Goal: Use online tool/utility: Utilize a website feature to perform a specific function

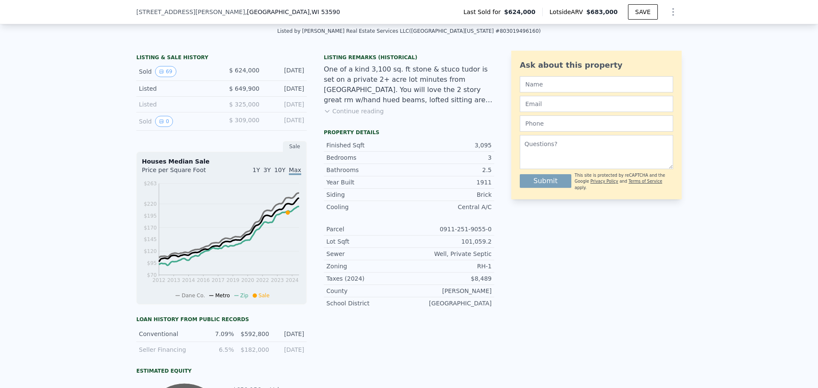
scroll to position [172, 0]
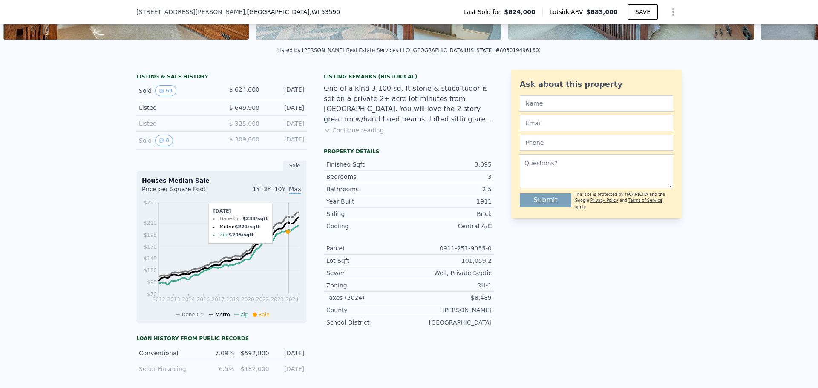
click at [285, 241] on icon "2012 2013 2014 2016 2017 2019 2020 2022 2023 2024 $70 $95 $120 $145 $170 $195 $…" at bounding box center [221, 258] width 159 height 120
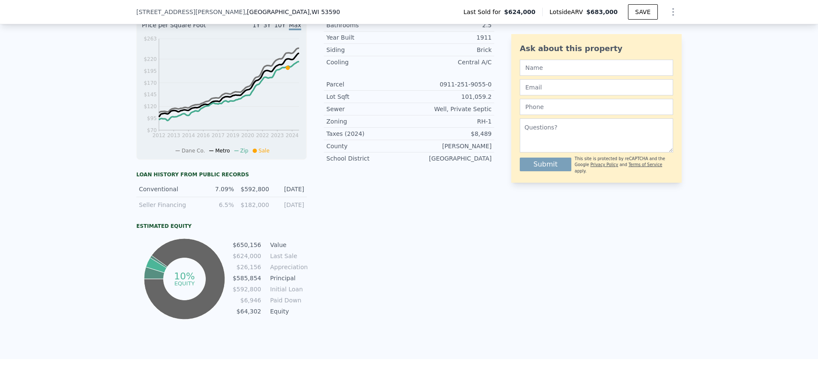
scroll to position [331, 0]
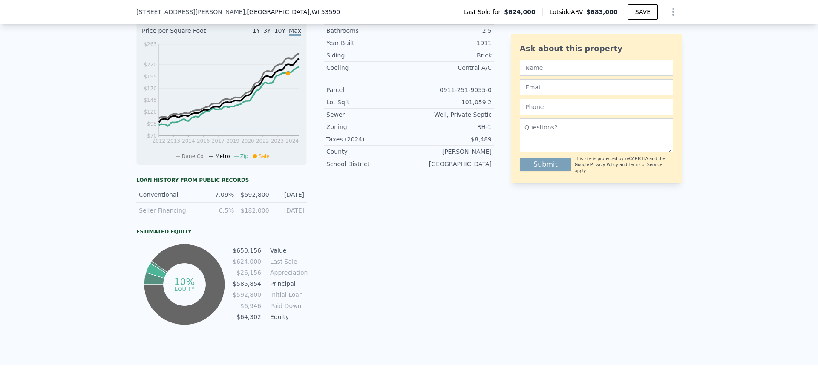
drag, startPoint x: 291, startPoint y: 217, endPoint x: 148, endPoint y: 221, distance: 143.2
click at [148, 218] on div "Seller Financing 6.5% $182,000 [DATE]" at bounding box center [221, 210] width 170 height 15
drag, startPoint x: 148, startPoint y: 221, endPoint x: 282, endPoint y: 218, distance: 134.2
click at [282, 218] on div "Seller Financing 6.5% $182,000 [DATE]" at bounding box center [221, 210] width 170 height 15
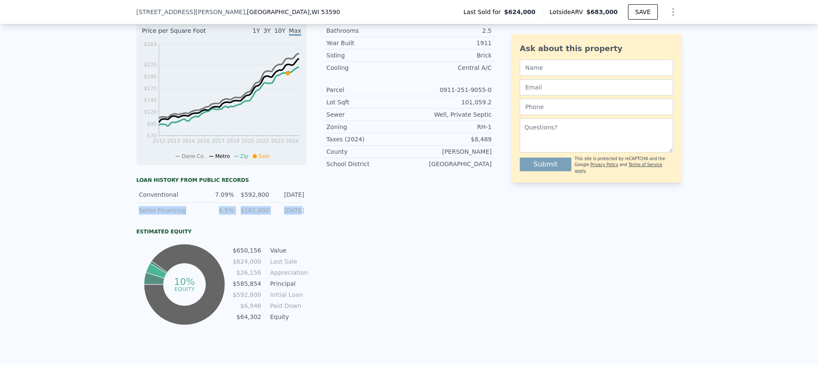
click at [282, 215] on div "[DATE]" at bounding box center [289, 210] width 30 height 9
drag, startPoint x: 287, startPoint y: 218, endPoint x: 152, endPoint y: 218, distance: 135.0
click at [152, 218] on div "Seller Financing 6.5% $182,000 [DATE]" at bounding box center [221, 210] width 170 height 15
click at [152, 215] on div "Seller Financing" at bounding box center [169, 210] width 60 height 9
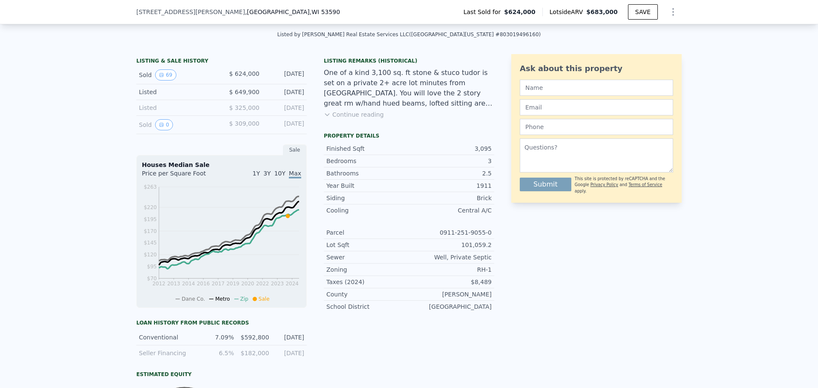
scroll to position [0, 0]
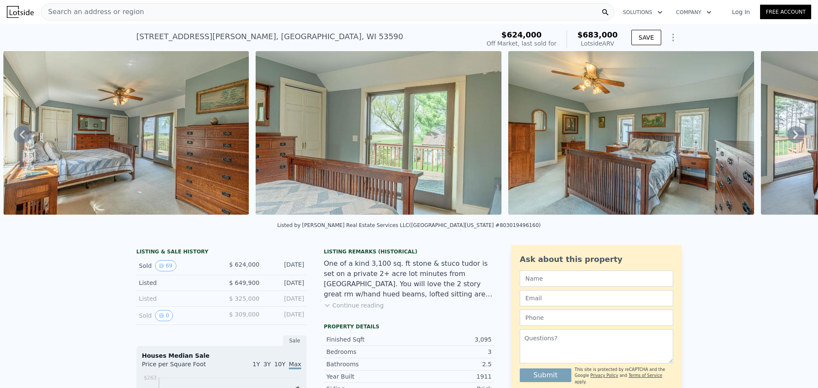
click at [129, 9] on span "Search an address or region" at bounding box center [92, 12] width 103 height 10
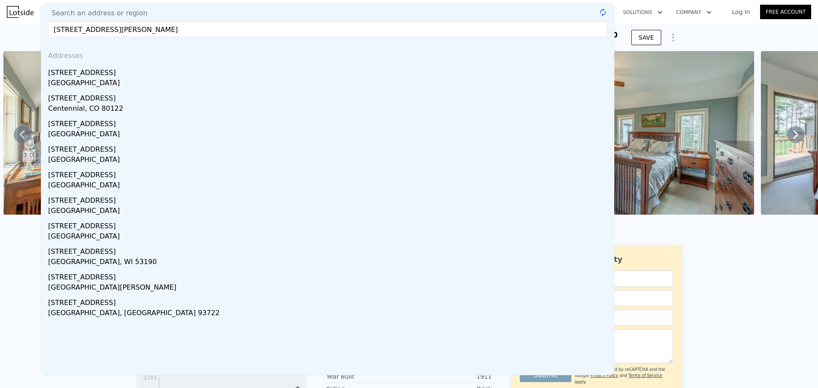
click at [164, 29] on input "[STREET_ADDRESS][PERSON_NAME]" at bounding box center [327, 29] width 559 height 15
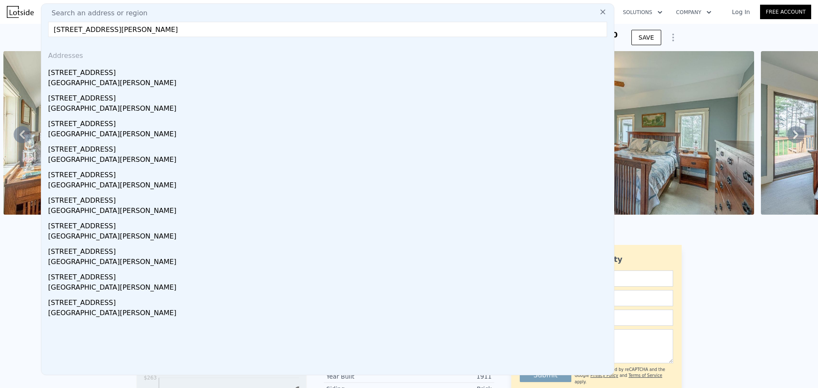
drag, startPoint x: 141, startPoint y: 27, endPoint x: 103, endPoint y: 30, distance: 38.0
click at [103, 30] on input "[STREET_ADDRESS][PERSON_NAME]" at bounding box center [327, 29] width 559 height 15
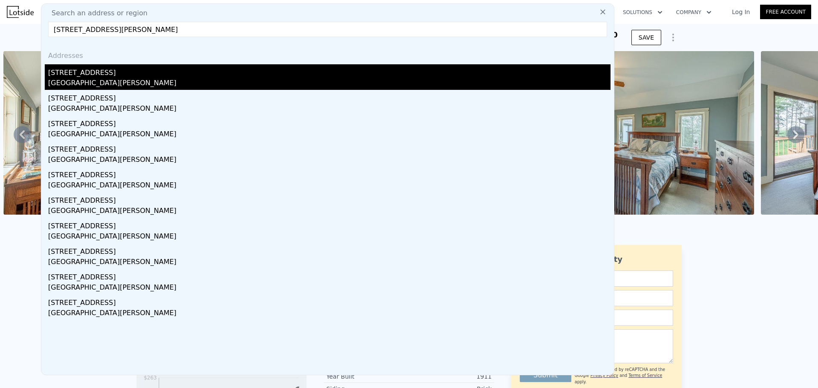
type input "[STREET_ADDRESS][PERSON_NAME]"
click at [70, 82] on div "[GEOGRAPHIC_DATA][PERSON_NAME]" at bounding box center [329, 84] width 562 height 12
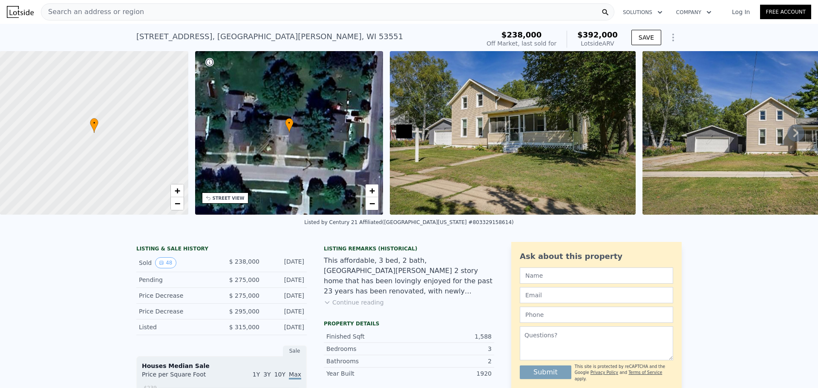
type input "4"
type input "3"
type input "4.25"
type input "2416"
type input "3114"
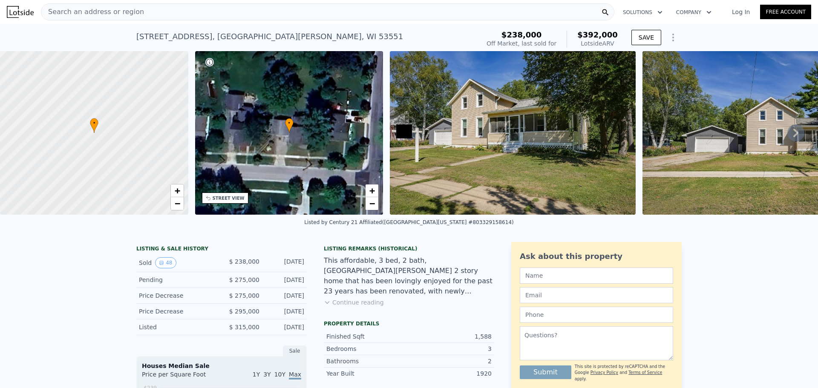
type input "54885.6"
type input "91040.4"
type input "$ 683,000"
type input "7"
type input "-$ 33,286"
